Goal: Find specific page/section: Find specific page/section

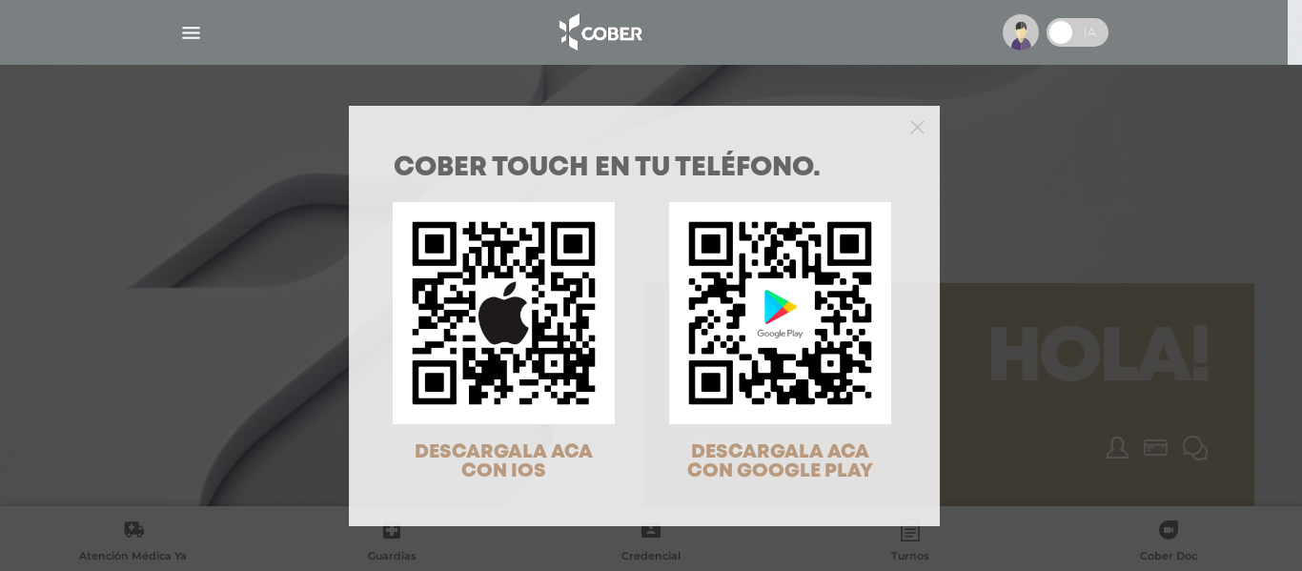
click at [1025, 30] on div "COBER TOUCH en tu teléfono. DESCARGALA ACA CON IOS DESCARGALA ACA CON GOOGLE PL…" at bounding box center [651, 285] width 1302 height 571
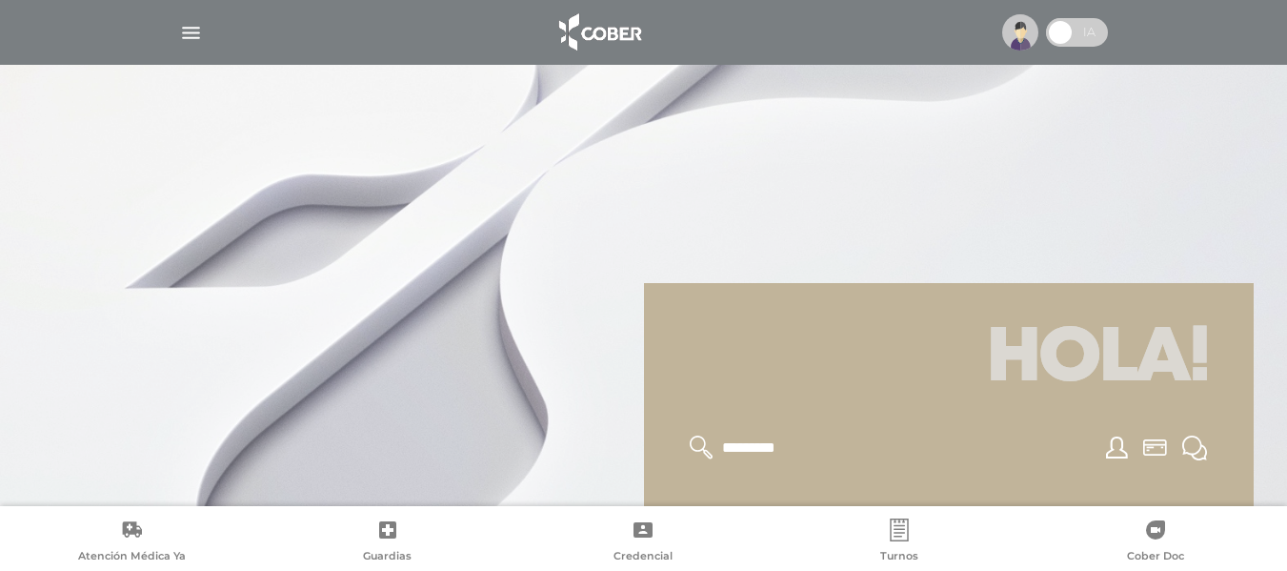
click at [1022, 26] on img at bounding box center [1020, 32] width 36 height 36
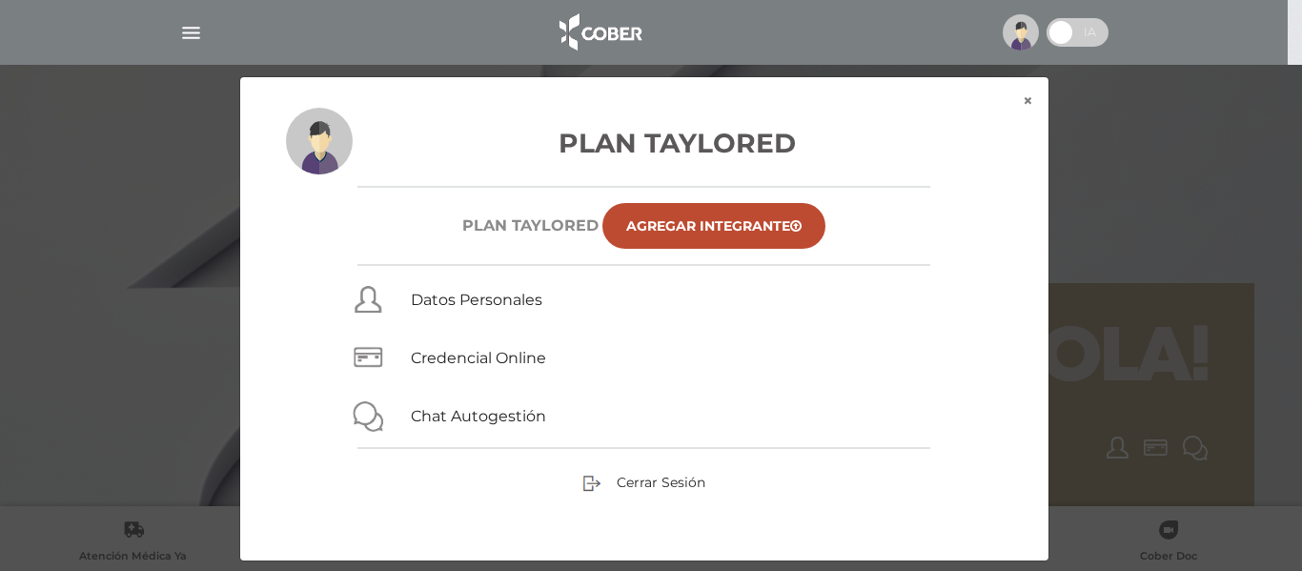
click at [143, 198] on div "× × Plan Taylored Plan TAYLORED Agregar Integrante Datos Personales Credencial …" at bounding box center [650, 318] width 1237 height 485
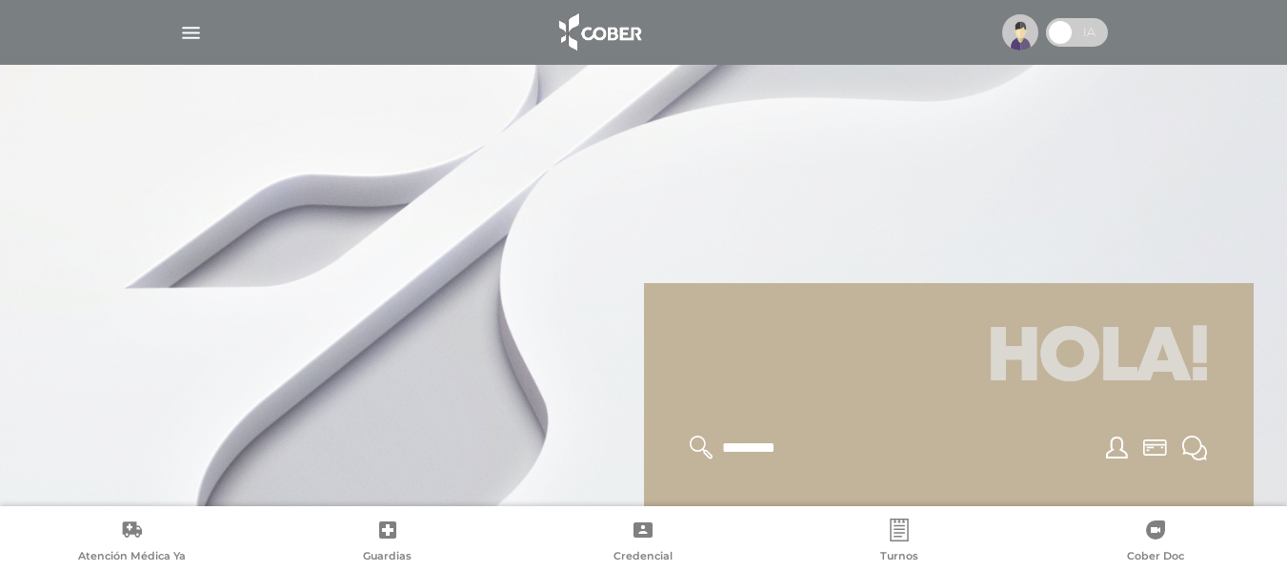
click at [203, 23] on div at bounding box center [644, 33] width 976 height 46
click at [184, 35] on img "button" at bounding box center [191, 33] width 24 height 24
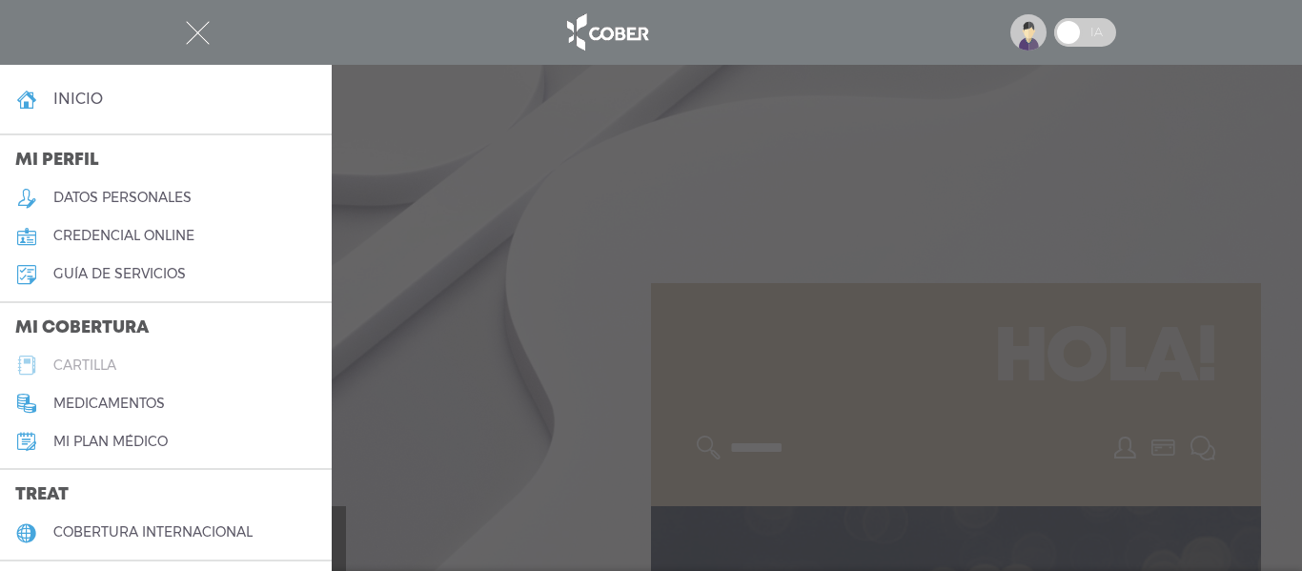
click at [70, 365] on h5 "cartilla" at bounding box center [84, 365] width 63 height 16
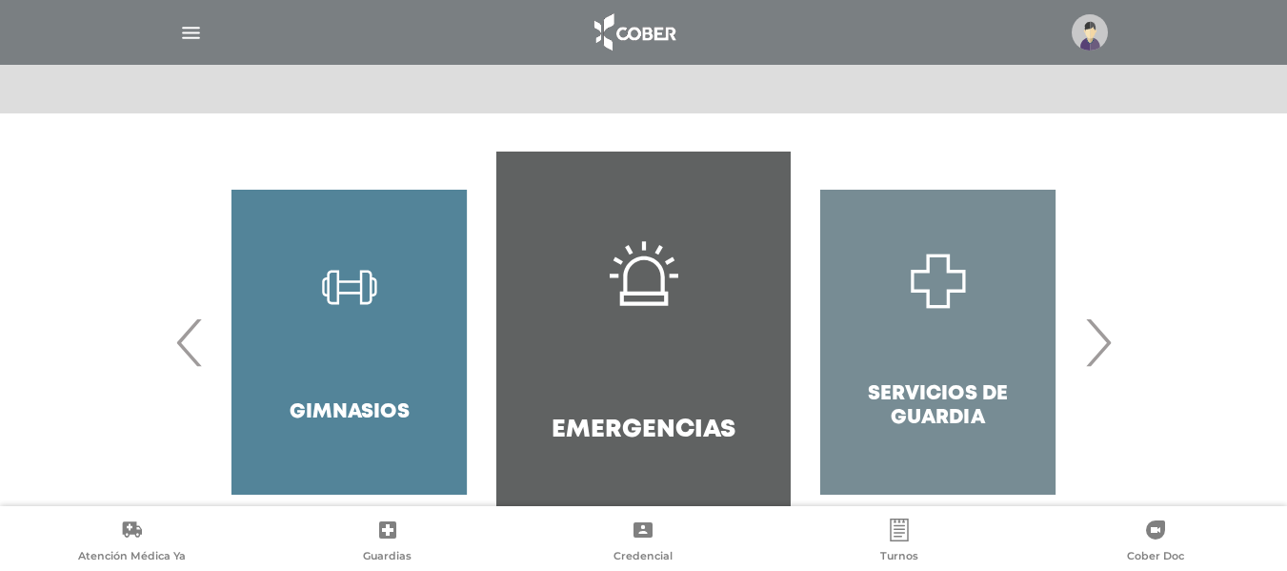
scroll to position [408, 0]
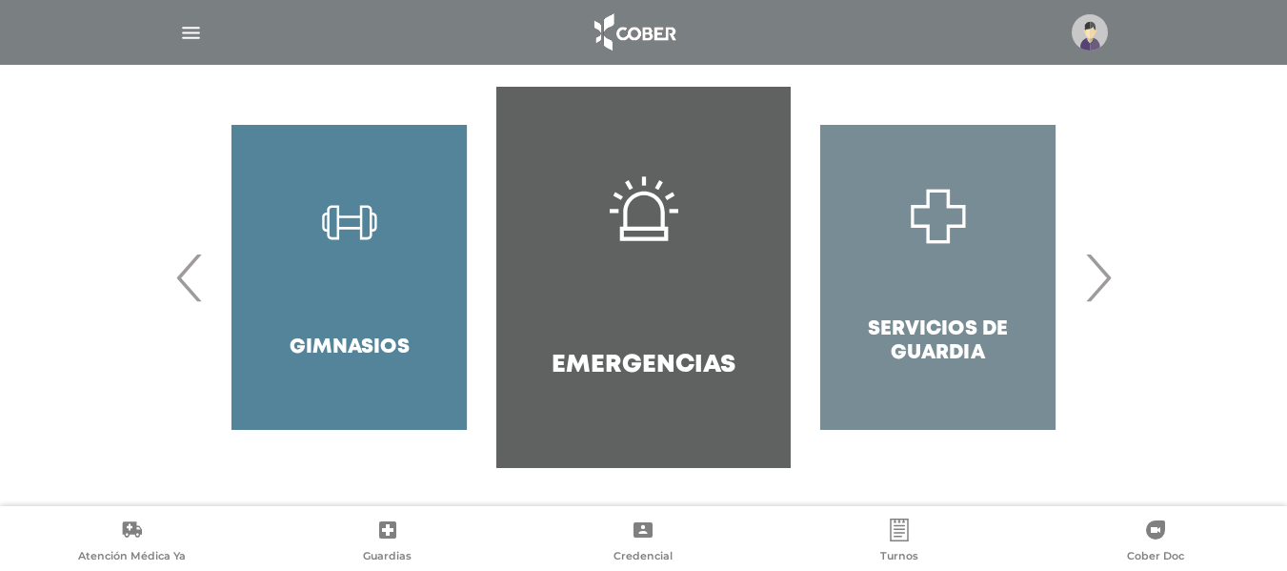
click at [1095, 297] on span "›" at bounding box center [1098, 277] width 37 height 103
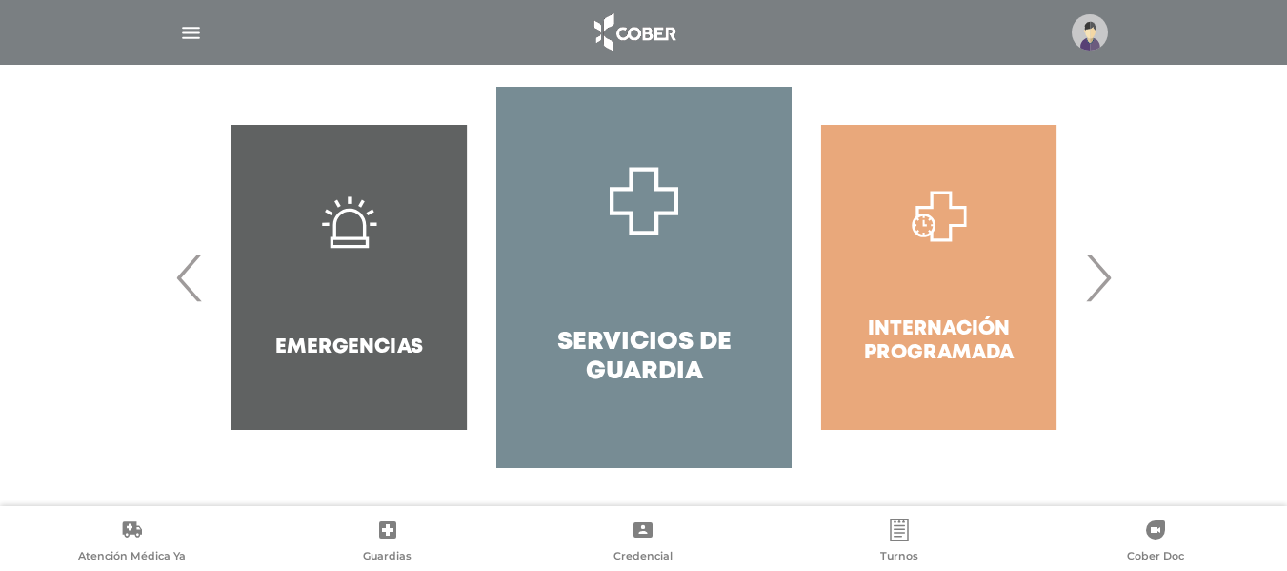
click at [1095, 297] on span "›" at bounding box center [1098, 277] width 37 height 103
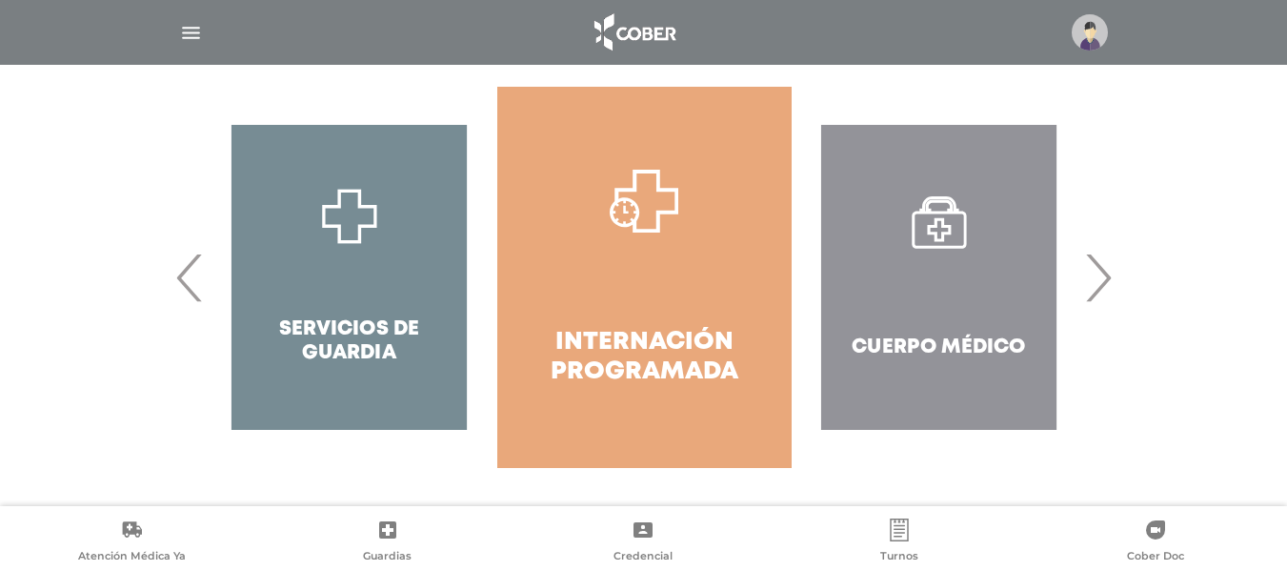
click at [1095, 297] on span "›" at bounding box center [1098, 277] width 37 height 103
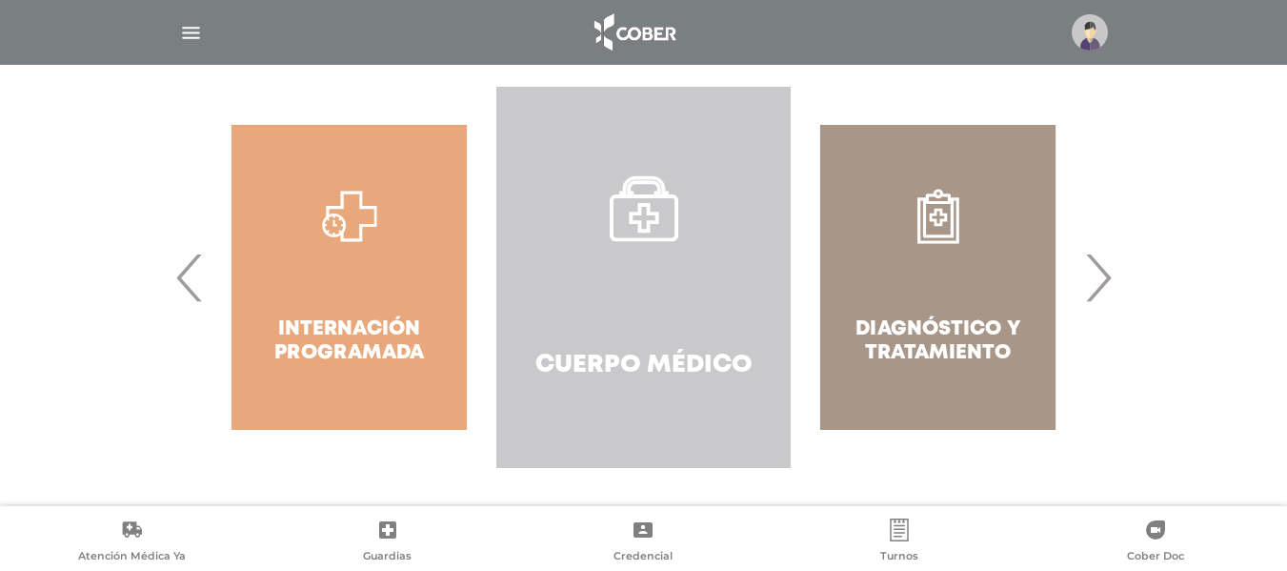
click at [675, 295] on link "Cuerpo Médico" at bounding box center [643, 277] width 294 height 381
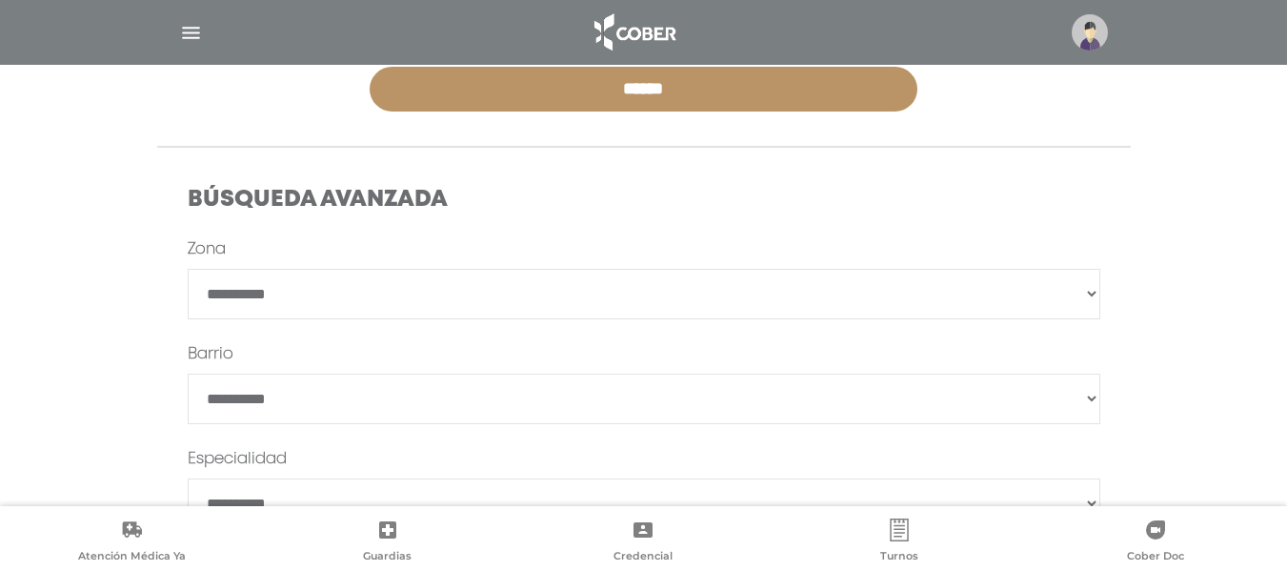
scroll to position [335, 0]
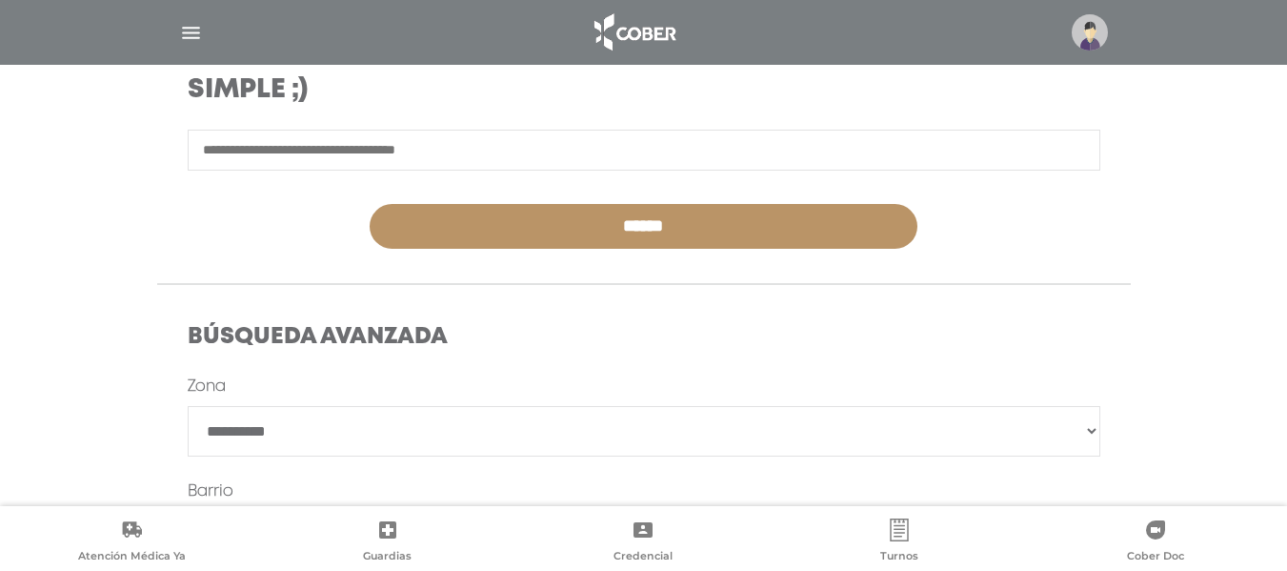
click at [567, 145] on input "text" at bounding box center [644, 150] width 913 height 41
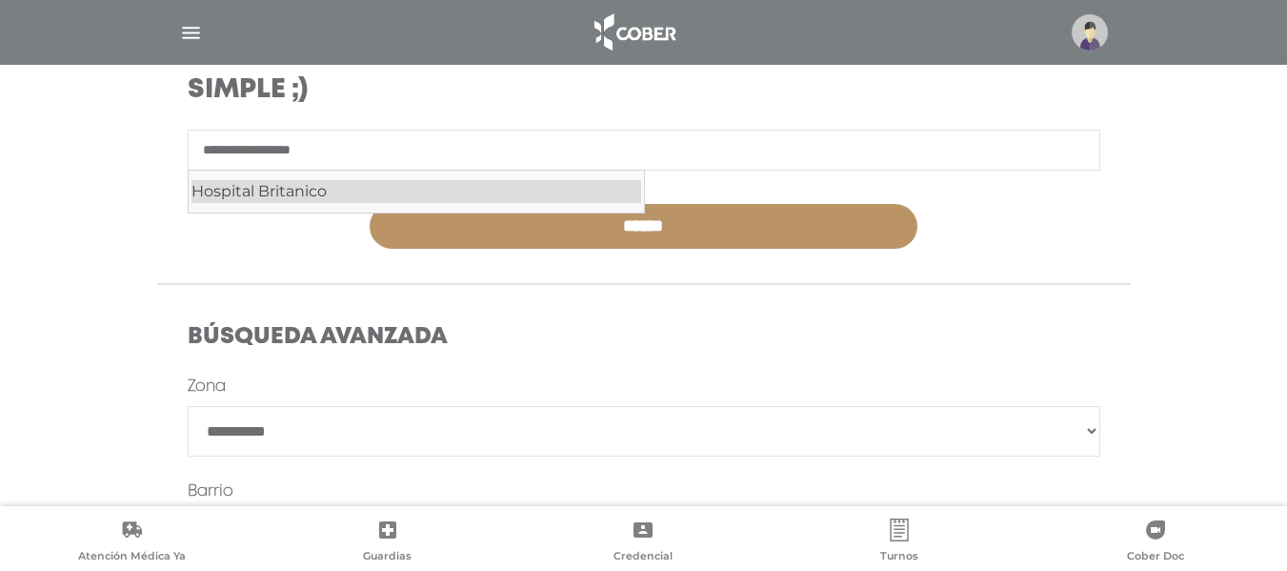
click at [324, 191] on div "Hospital Britanico" at bounding box center [417, 191] width 450 height 23
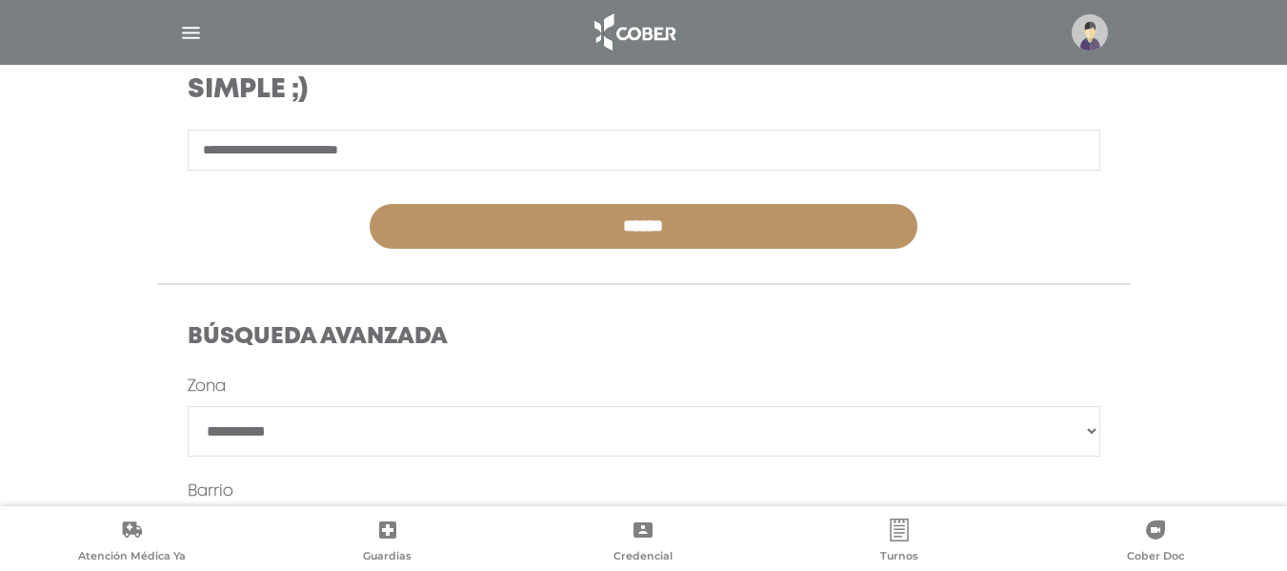
type input "**********"
click at [662, 220] on input "******" at bounding box center [644, 226] width 548 height 45
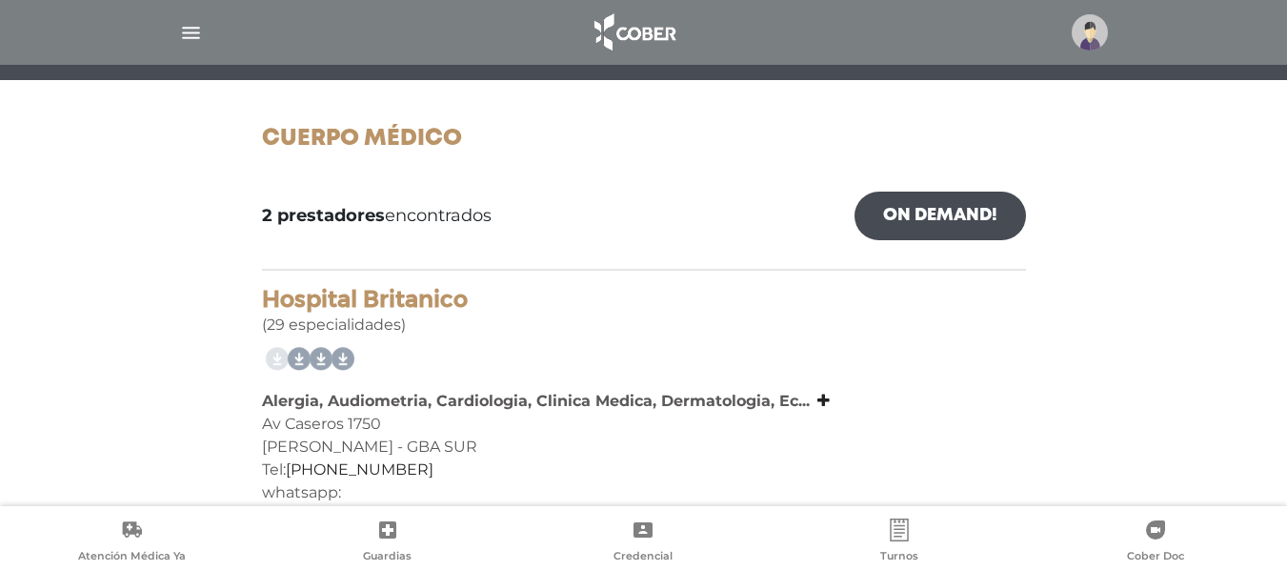
scroll to position [208, 0]
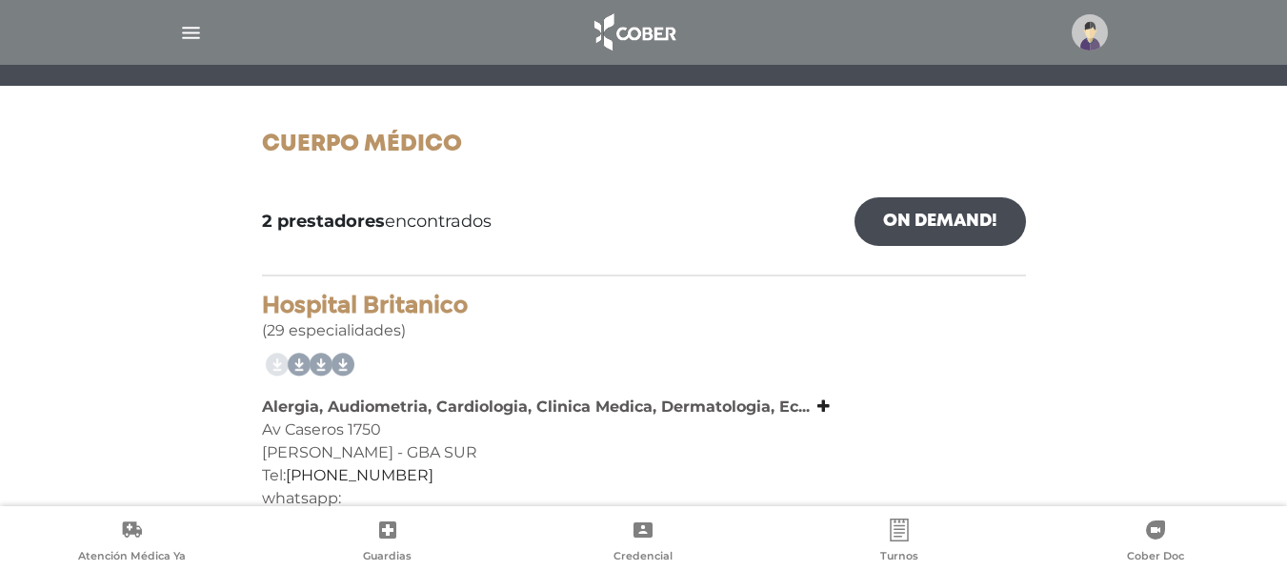
click at [1087, 31] on img at bounding box center [1090, 32] width 36 height 36
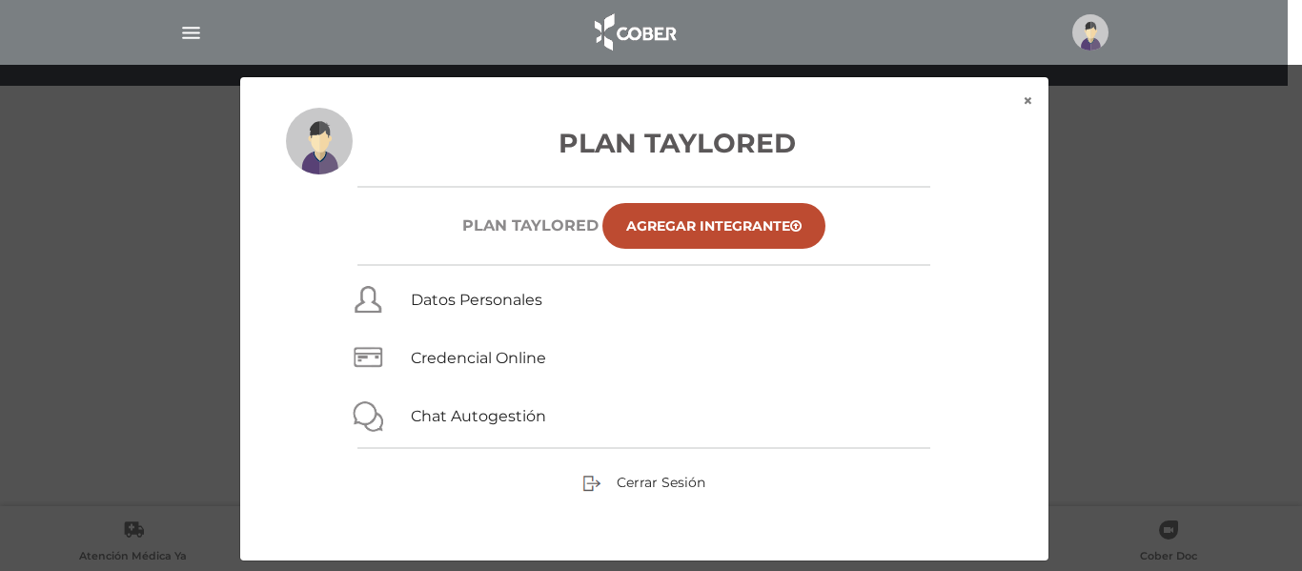
click at [62, 257] on div "× × Plan Taylored Plan TAYLORED Agregar Integrante Datos Personales Credencial …" at bounding box center [650, 318] width 1237 height 485
